Goal: Transaction & Acquisition: Book appointment/travel/reservation

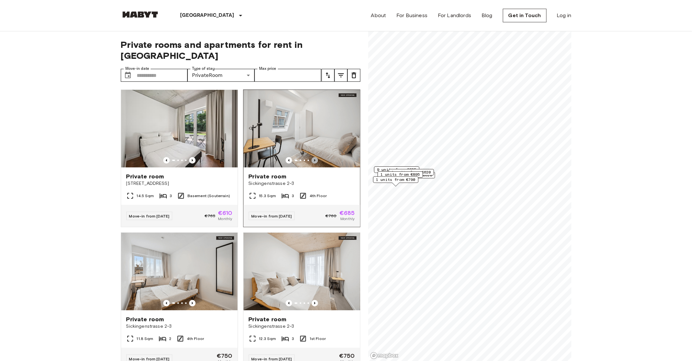
click at [315, 157] on icon "Previous image" at bounding box center [314, 160] width 6 height 6
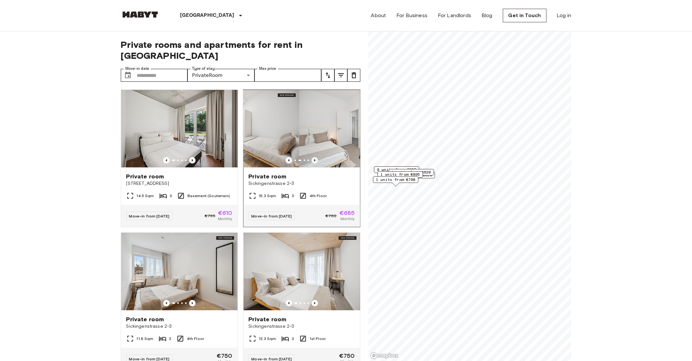
click at [315, 157] on icon "Previous image" at bounding box center [314, 160] width 6 height 6
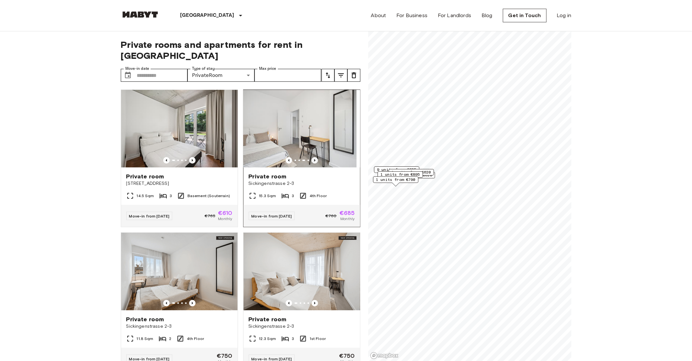
click at [315, 157] on icon "Previous image" at bounding box center [314, 160] width 6 height 6
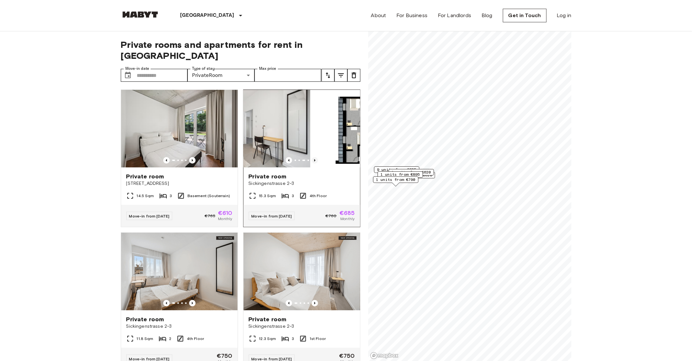
click at [315, 157] on icon "Previous image" at bounding box center [314, 160] width 6 height 6
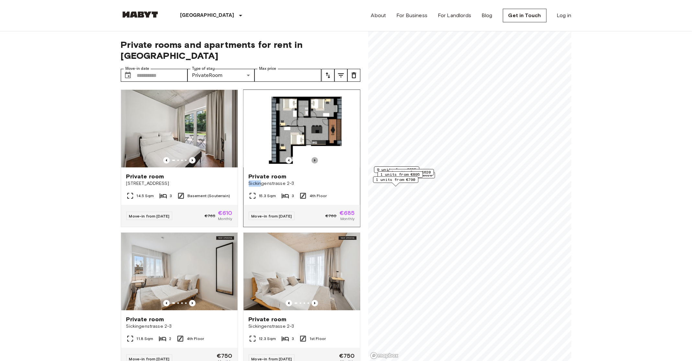
click at [317, 157] on icon "Previous image" at bounding box center [314, 160] width 6 height 6
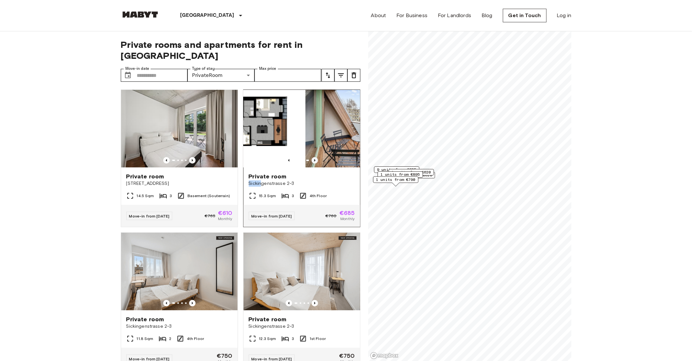
click at [317, 157] on icon "Previous image" at bounding box center [314, 160] width 6 height 6
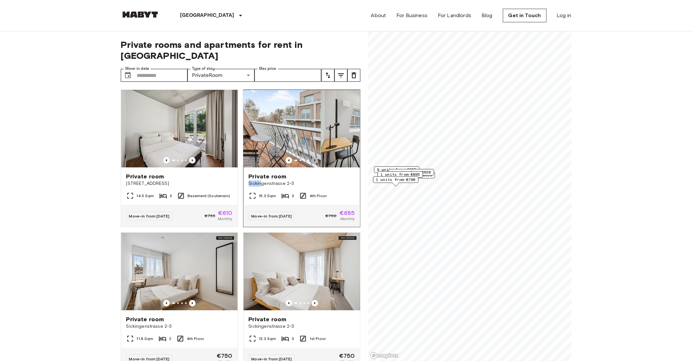
click at [317, 157] on icon "Previous image" at bounding box center [314, 160] width 6 height 6
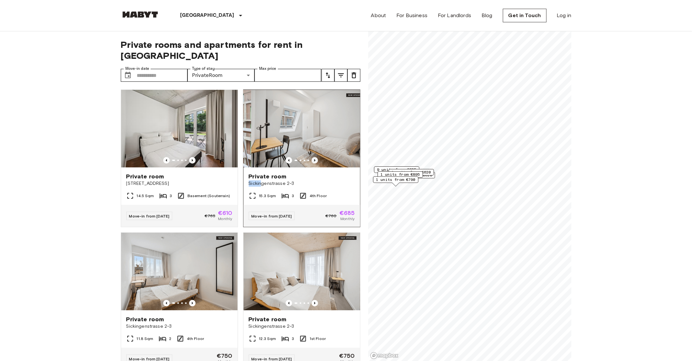
click at [317, 157] on icon "Previous image" at bounding box center [314, 160] width 6 height 6
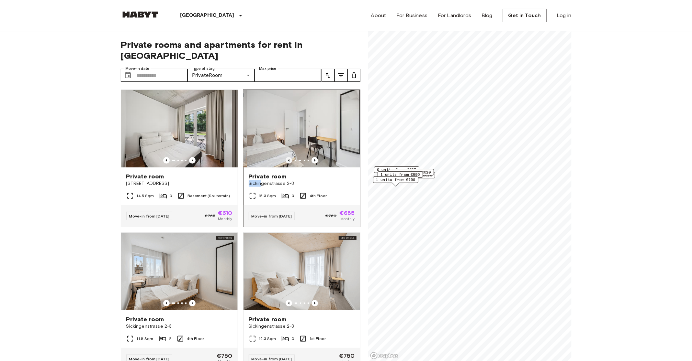
click at [289, 157] on icon "Previous image" at bounding box center [288, 160] width 6 height 6
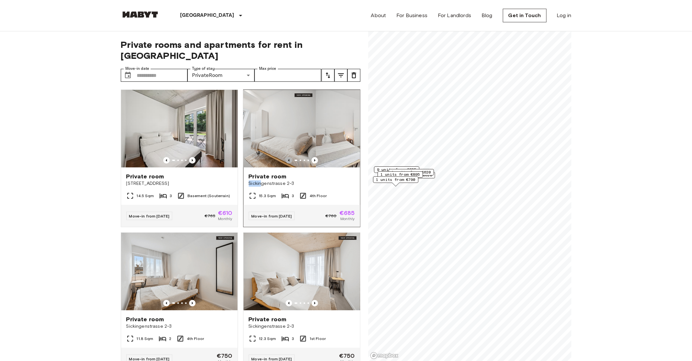
click at [289, 157] on icon "Previous image" at bounding box center [288, 160] width 6 height 6
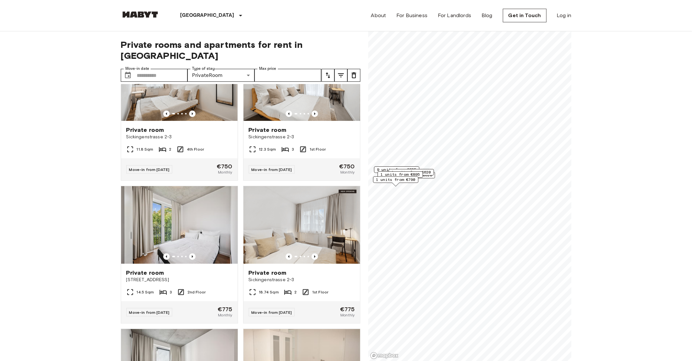
scroll to position [194, 0]
